Goal: Information Seeking & Learning: Find specific fact

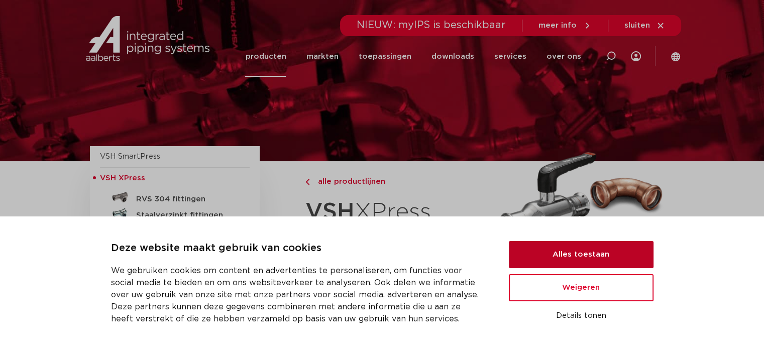
click at [566, 253] on button "Alles toestaan" at bounding box center [581, 254] width 145 height 27
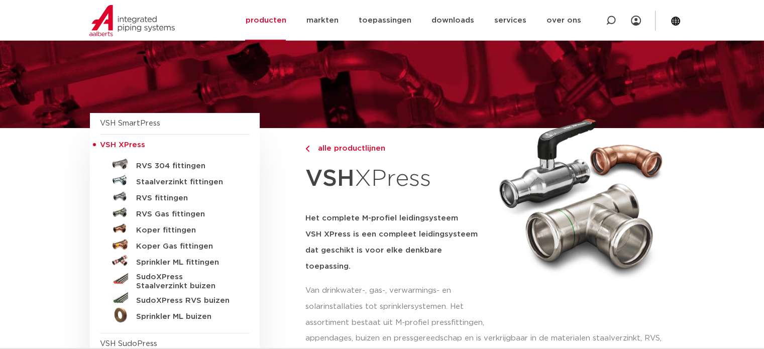
scroll to position [50, 0]
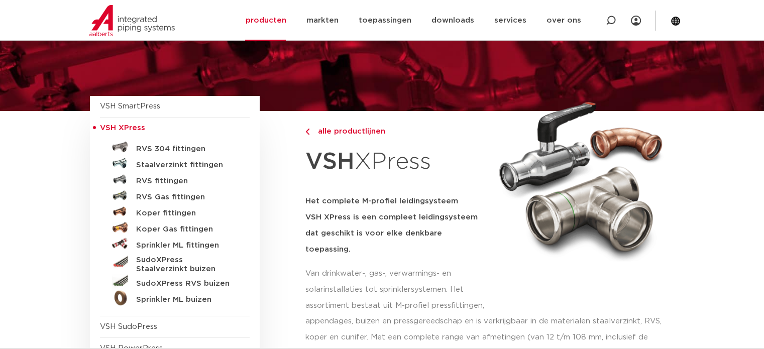
click at [485, 181] on div "alle productlijnen VSH XPress Het complete M-profiel leidingsysteem VSH XPress …" at bounding box center [397, 212] width 182 height 203
click at [151, 178] on h5 "RVS fittingen" at bounding box center [186, 181] width 100 height 9
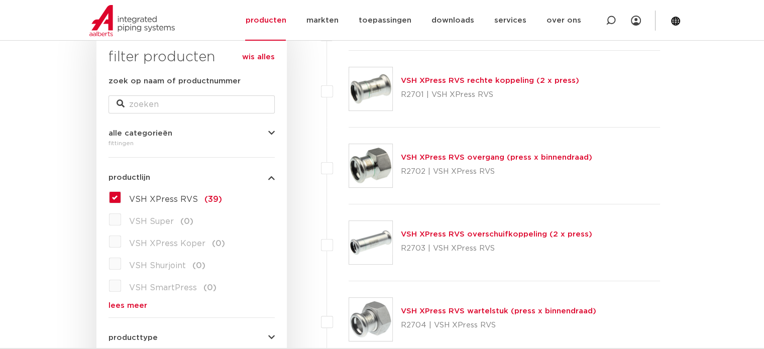
scroll to position [151, 0]
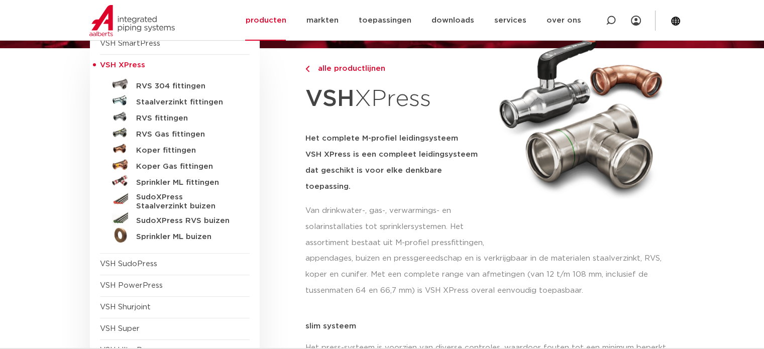
scroll to position [50, 0]
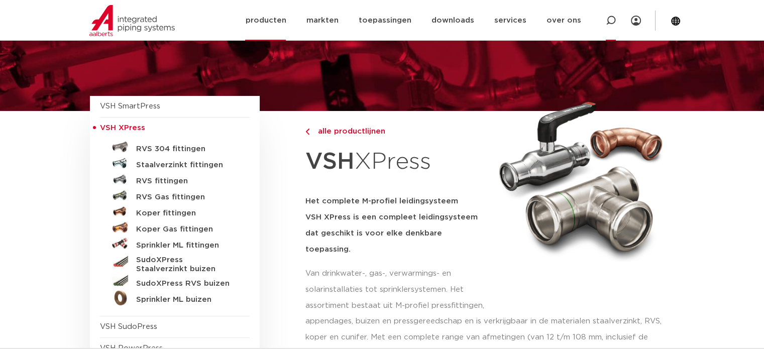
click at [613, 18] on icon at bounding box center [611, 21] width 10 height 10
drag, startPoint x: 379, startPoint y: 10, endPoint x: 365, endPoint y: 18, distance: 16.2
paste input "VSH PowerPress kogelkraan 3/4" PP550"
type input "VSH PowerPress kogelkraan 3/4" PP550"
click button "Zoeken" at bounding box center [0, 0] width 0 height 0
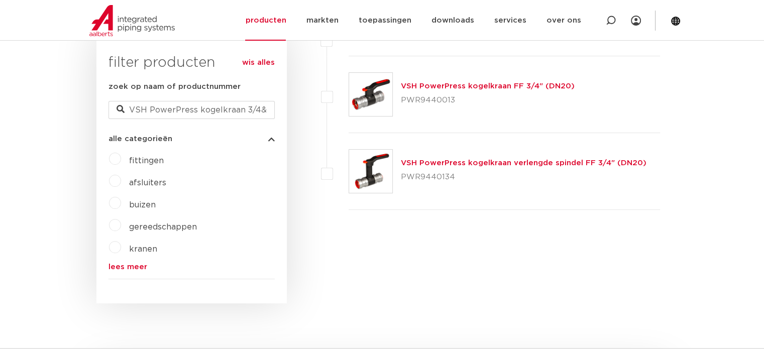
scroll to position [302, 0]
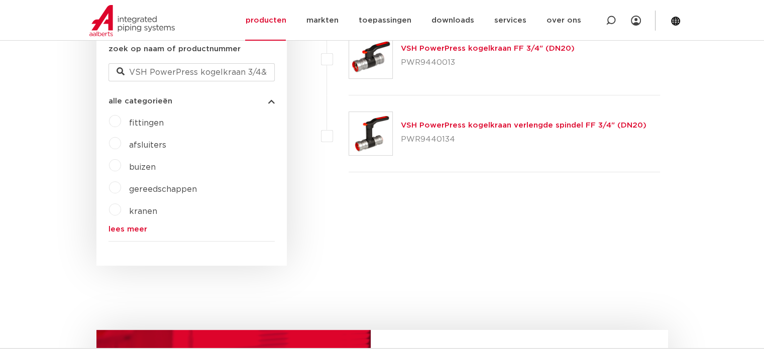
click at [454, 60] on p "PWR9440013" at bounding box center [488, 63] width 174 height 16
click at [462, 50] on link "VSH PowerPress kogelkraan FF 3/4" (DN20)" at bounding box center [488, 49] width 174 height 8
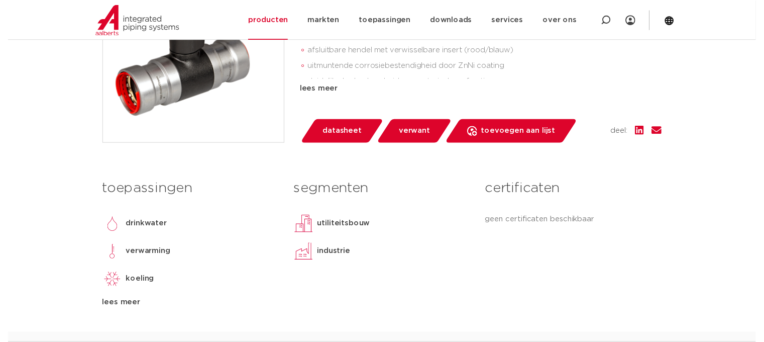
scroll to position [352, 0]
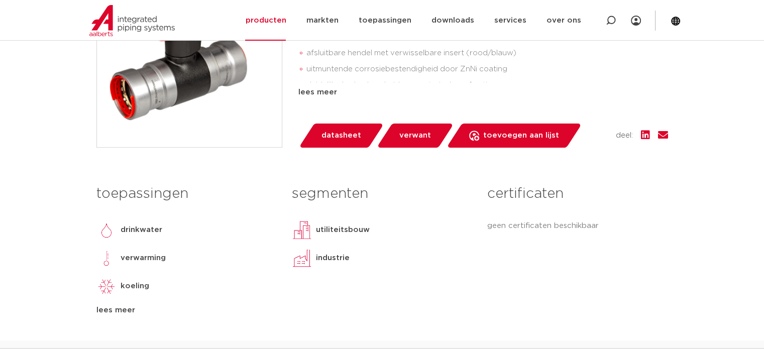
click at [347, 132] on span "datasheet" at bounding box center [342, 136] width 40 height 16
